Goal: Find specific page/section: Find specific page/section

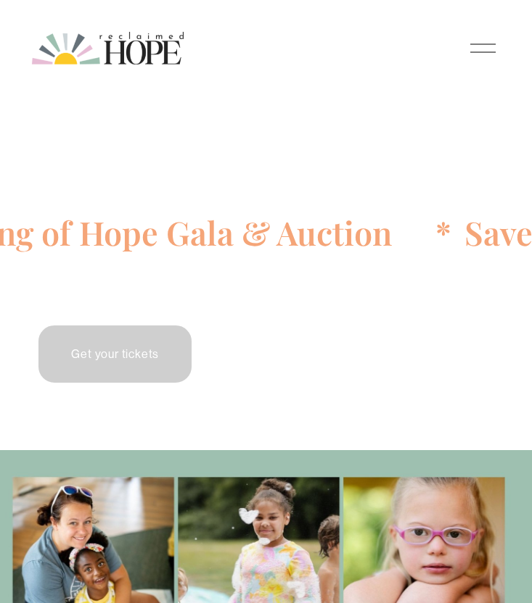
click at [487, 36] on div at bounding box center [482, 48] width 25 height 25
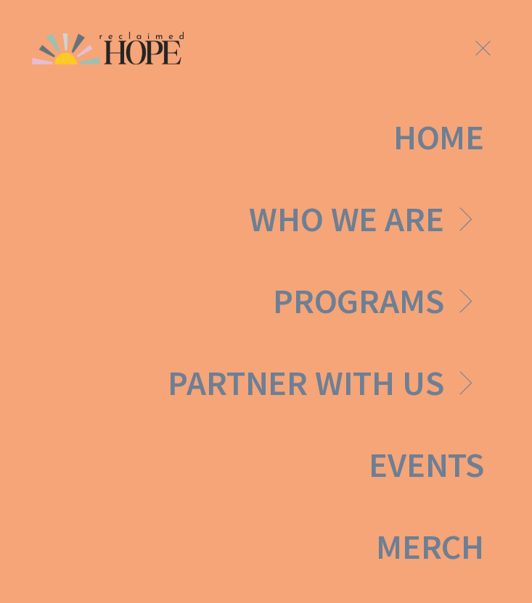
click at [465, 305] on link "Folder: Programs" at bounding box center [378, 301] width 211 height 35
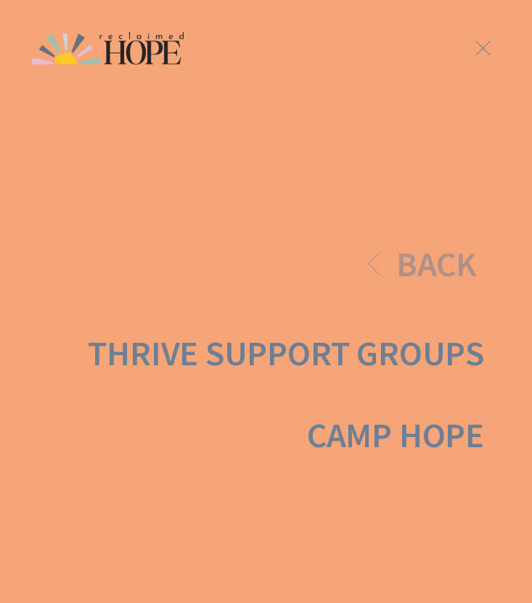
click at [384, 252] on icon at bounding box center [372, 264] width 35 height 35
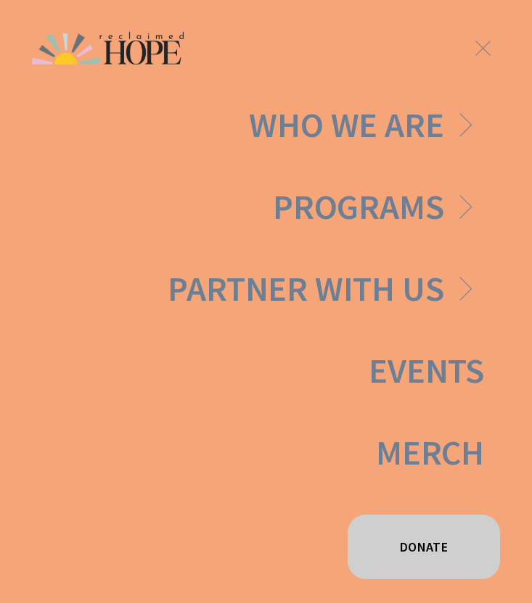
scroll to position [102, 0]
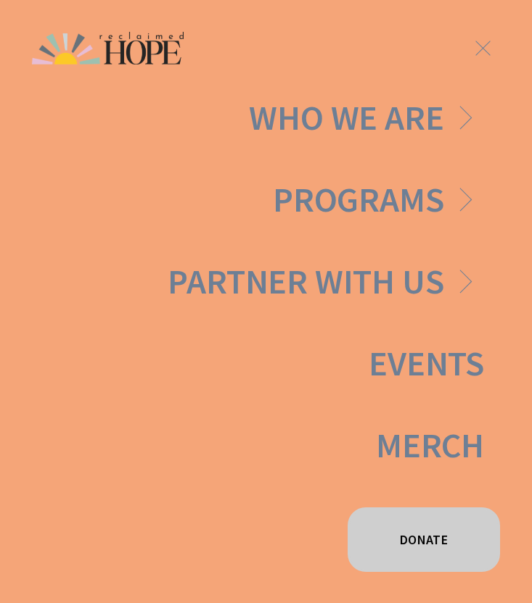
click at [449, 367] on link "Events" at bounding box center [425, 363] width 115 height 35
click at [484, 40] on div at bounding box center [482, 48] width 25 height 25
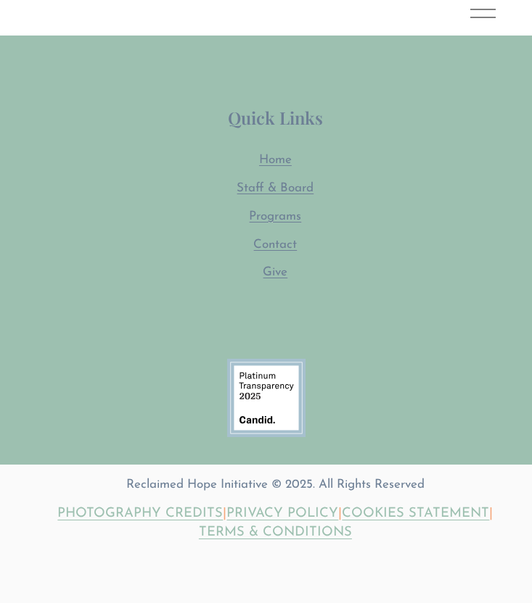
scroll to position [4634, 0]
